Goal: Find specific page/section: Find specific page/section

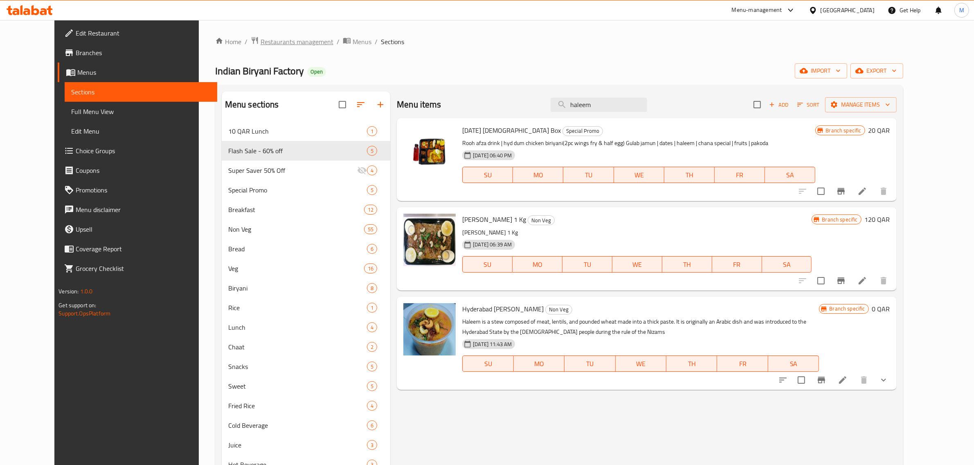
click at [260, 44] on span "Restaurants management" at bounding box center [296, 42] width 73 height 10
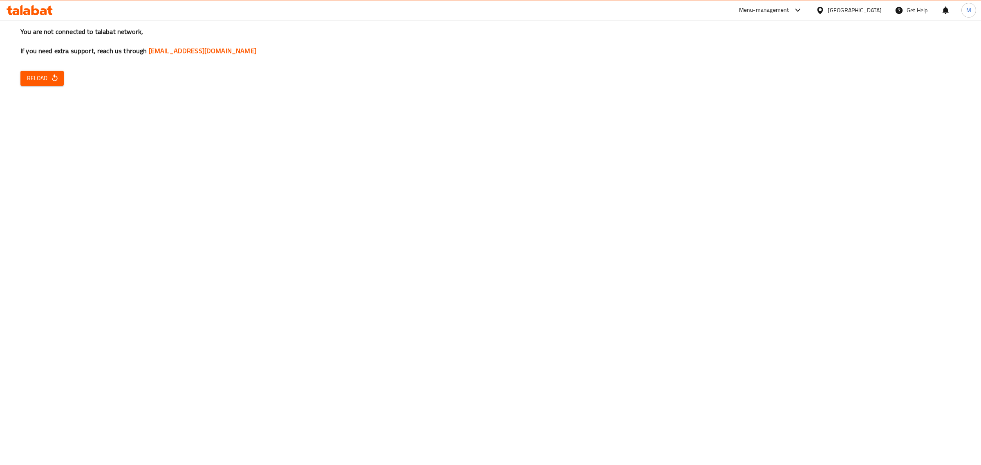
click at [34, 86] on div "You are not connected to talabat network, If you need extra support, reach us t…" at bounding box center [490, 232] width 981 height 465
click at [56, 80] on icon "button" at bounding box center [54, 77] width 5 height 7
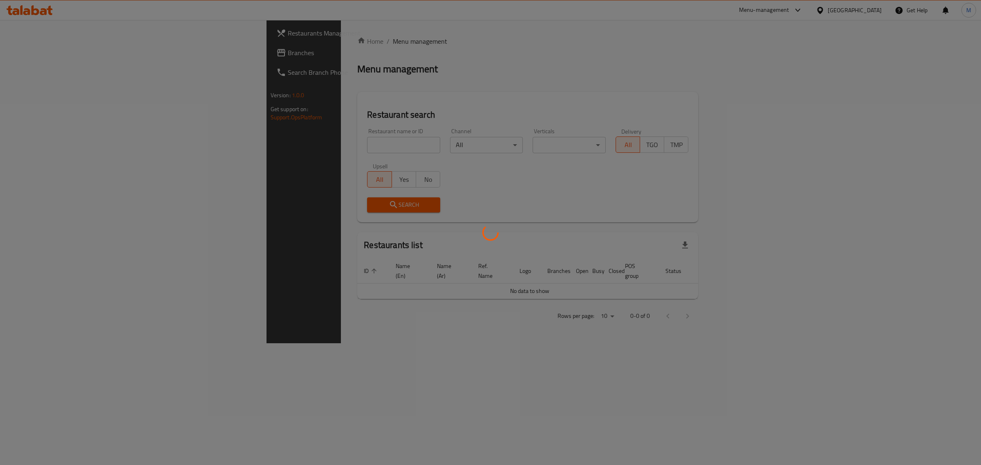
click at [230, 145] on div at bounding box center [490, 232] width 981 height 465
click at [224, 142] on div at bounding box center [490, 232] width 981 height 465
click at [225, 148] on div at bounding box center [490, 232] width 981 height 465
click at [218, 146] on div at bounding box center [490, 232] width 981 height 465
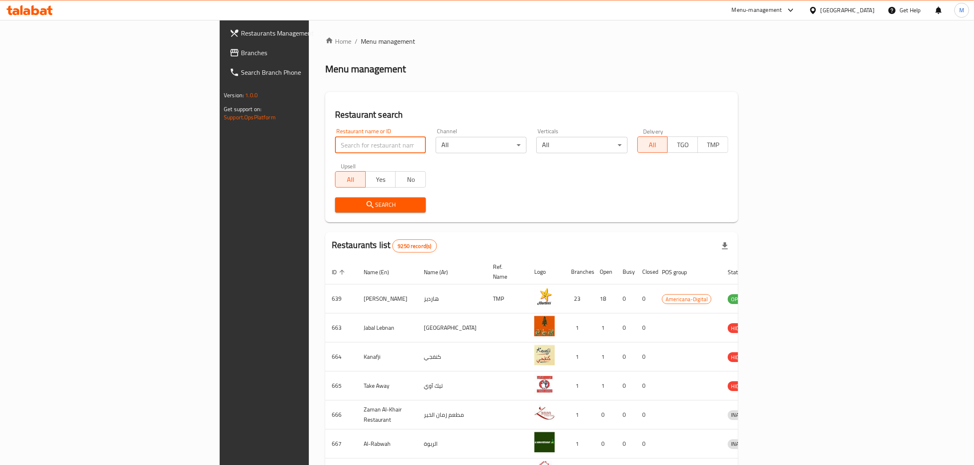
click at [335, 144] on input "search" at bounding box center [380, 145] width 91 height 16
type input "ben rahim"
click at [330, 213] on div "Search" at bounding box center [380, 205] width 101 height 25
click at [330, 196] on div "Search" at bounding box center [380, 205] width 101 height 25
click at [341, 205] on span "Search" at bounding box center [380, 205] width 78 height 10
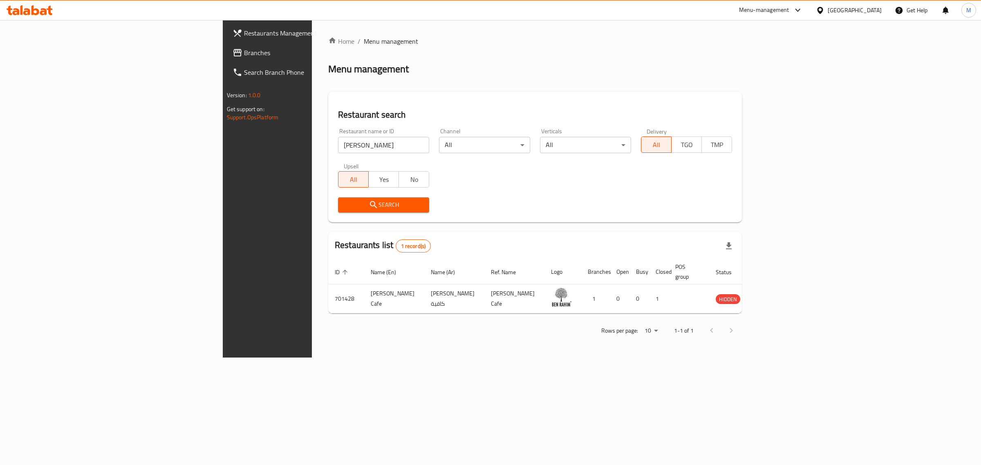
click at [244, 37] on span "Restaurants Management" at bounding box center [312, 33] width 136 height 10
